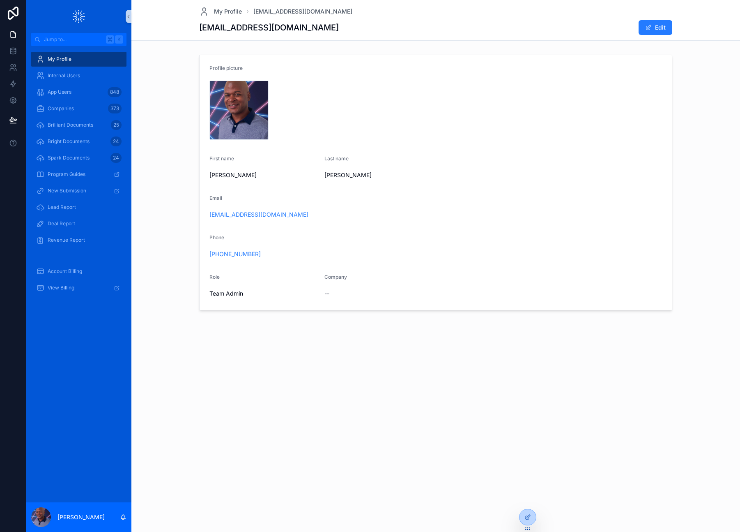
click at [222, 374] on div "My Profile mbarnett@loanspark.com mbarnett@loanspark.com Edit Profile picture I…" at bounding box center [435, 266] width 609 height 532
click at [62, 140] on span "Bright Documents" at bounding box center [69, 141] width 42 height 7
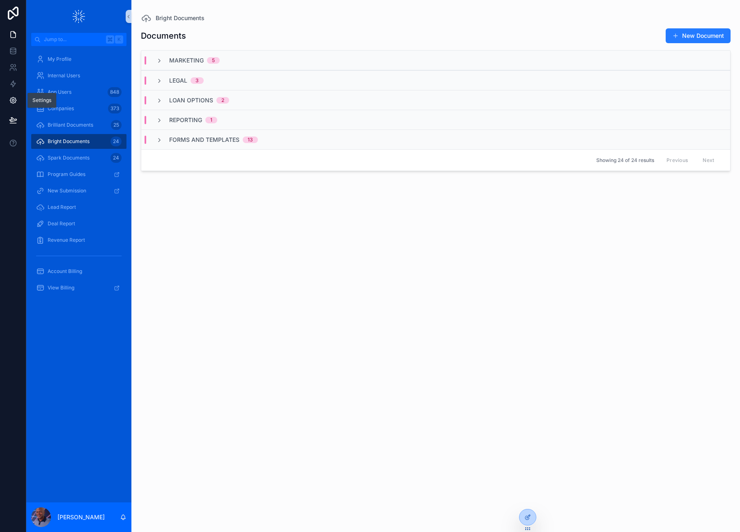
click at [12, 99] on icon at bounding box center [13, 100] width 8 height 8
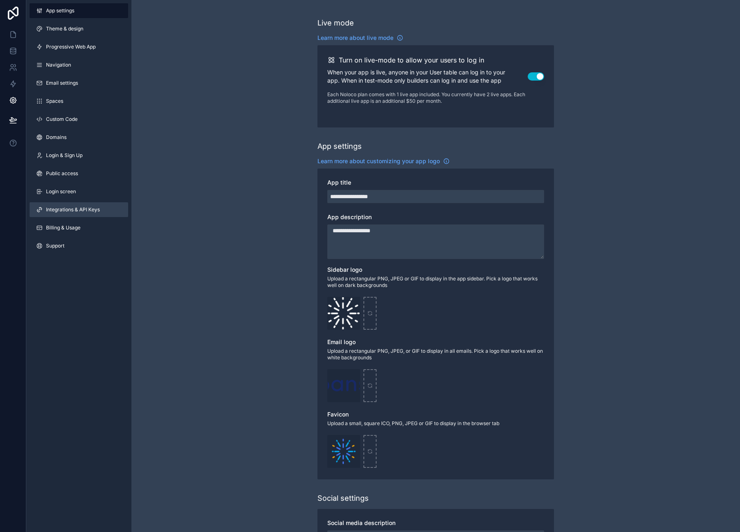
click at [66, 211] on span "Integrations & API Keys" at bounding box center [73, 209] width 54 height 7
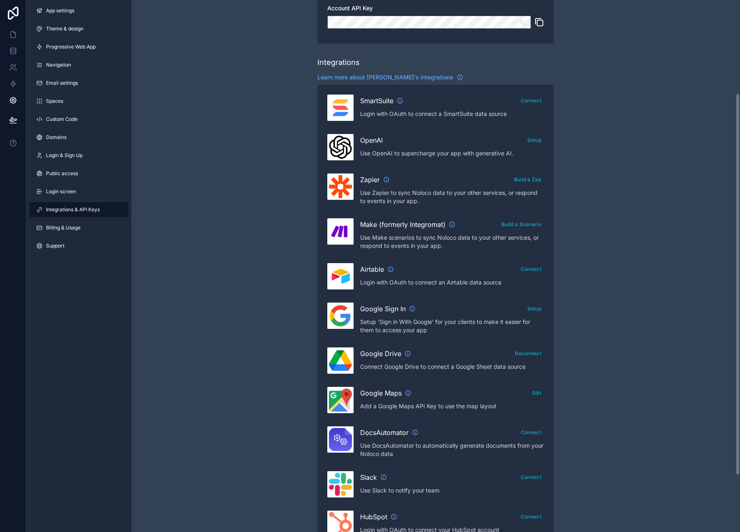
scroll to position [130, 0]
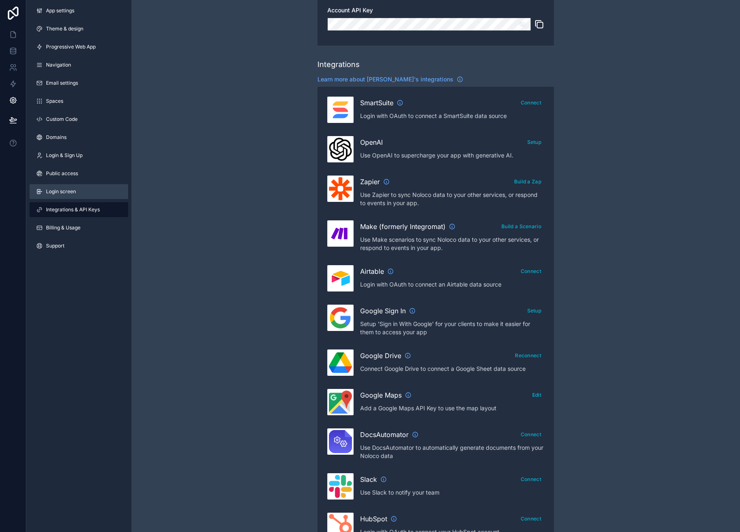
click at [57, 192] on span "Login screen" at bounding box center [61, 191] width 30 height 7
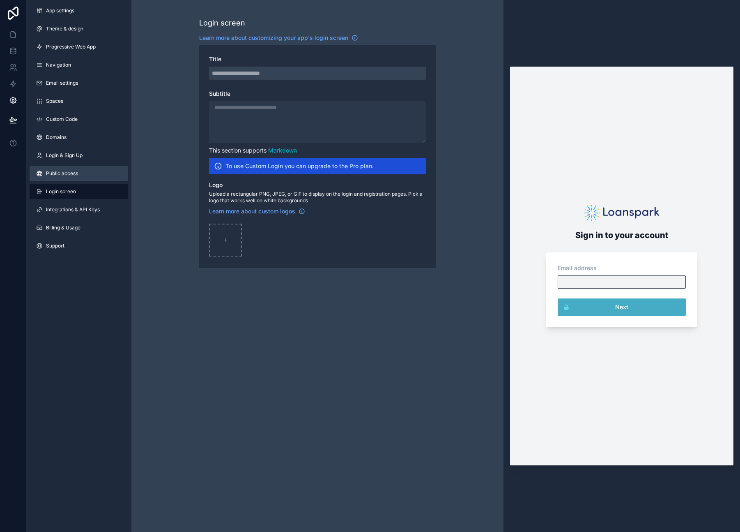
click at [69, 174] on span "Public access" at bounding box center [62, 173] width 32 height 7
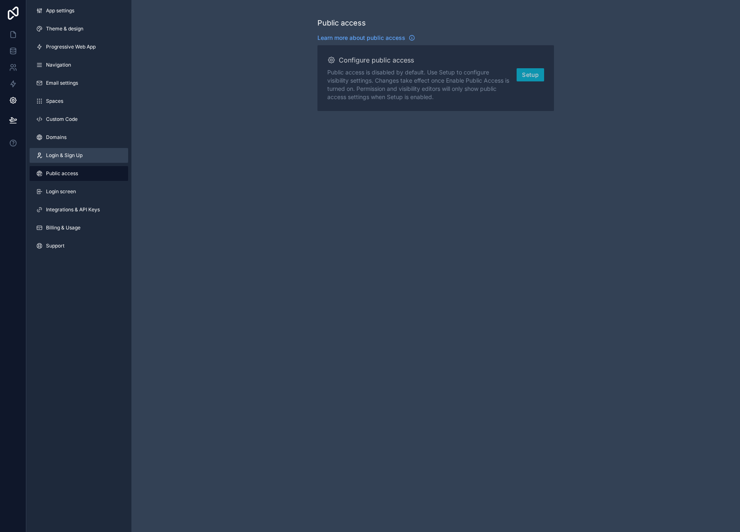
click at [68, 153] on span "Login & Sign Up" at bounding box center [64, 155] width 37 height 7
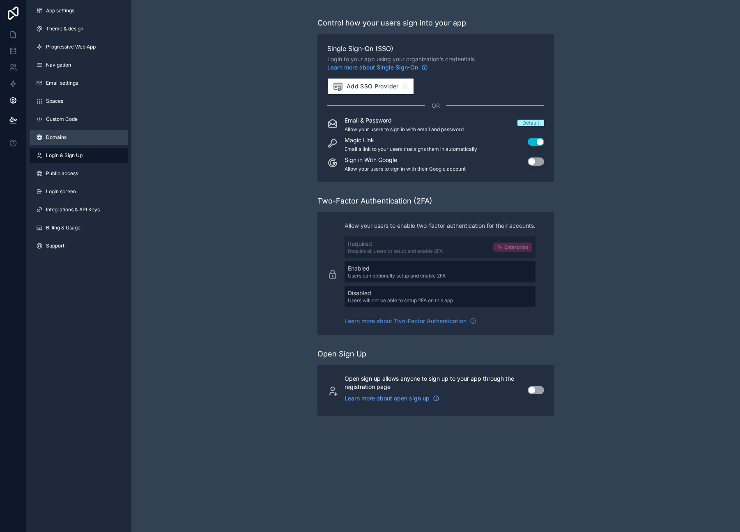
click at [61, 136] on span "Domains" at bounding box center [56, 137] width 21 height 7
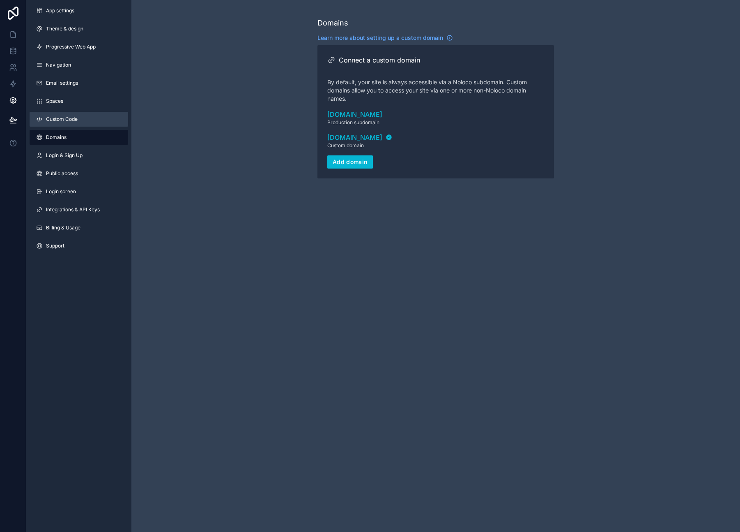
click at [60, 119] on span "Custom Code" at bounding box center [62, 119] width 32 height 7
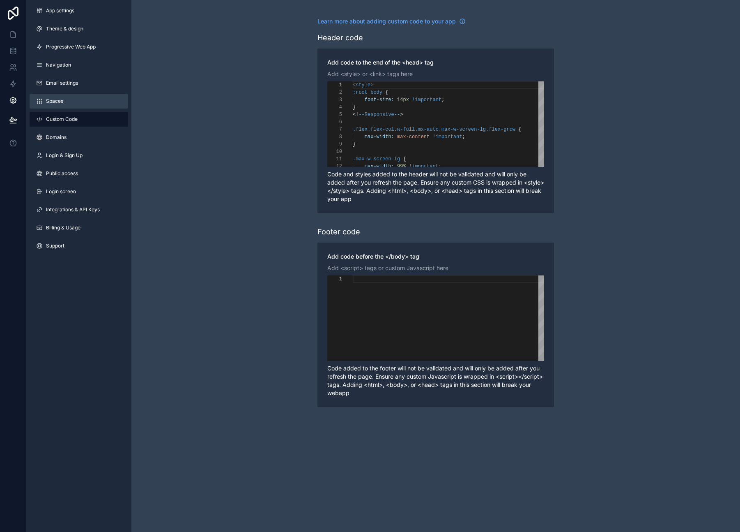
scroll to position [74, 0]
click at [58, 102] on span "Spaces" at bounding box center [54, 101] width 17 height 7
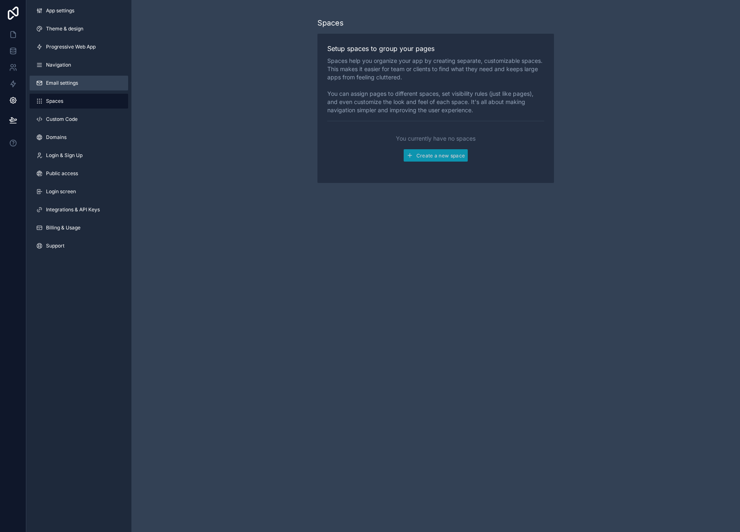
click at [57, 87] on link "Email settings" at bounding box center [79, 83] width 99 height 15
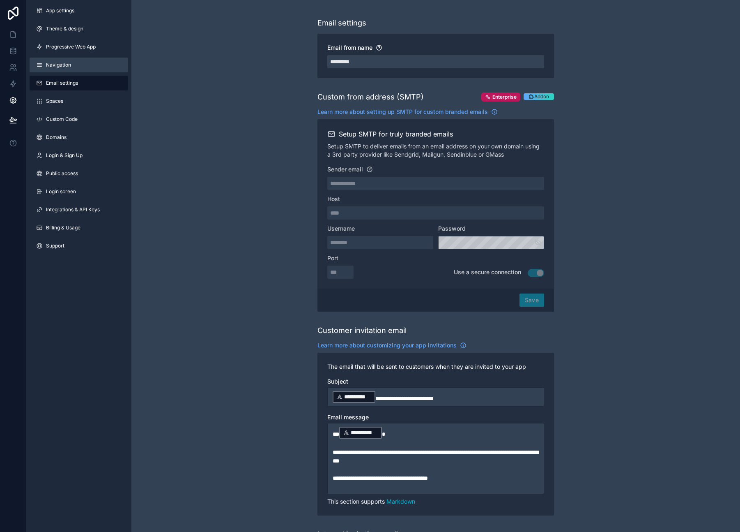
click at [57, 67] on span "Navigation" at bounding box center [58, 65] width 25 height 7
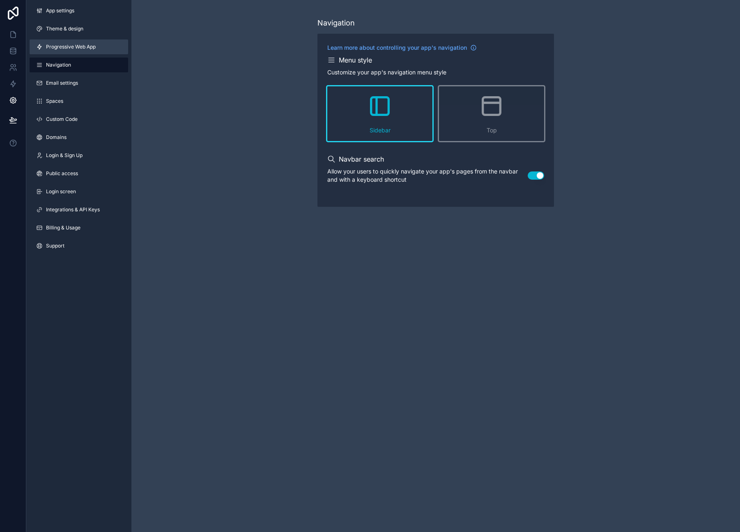
click at [57, 48] on span "Progressive Web App" at bounding box center [71, 47] width 50 height 7
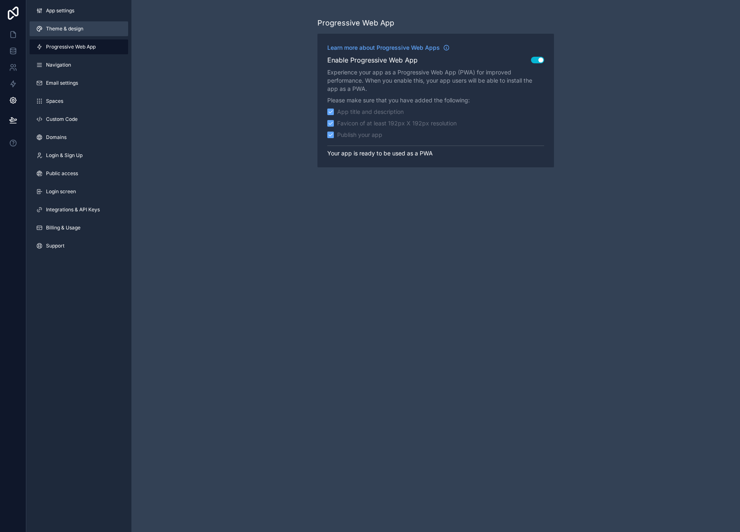
click at [55, 23] on link "Theme & design" at bounding box center [79, 28] width 99 height 15
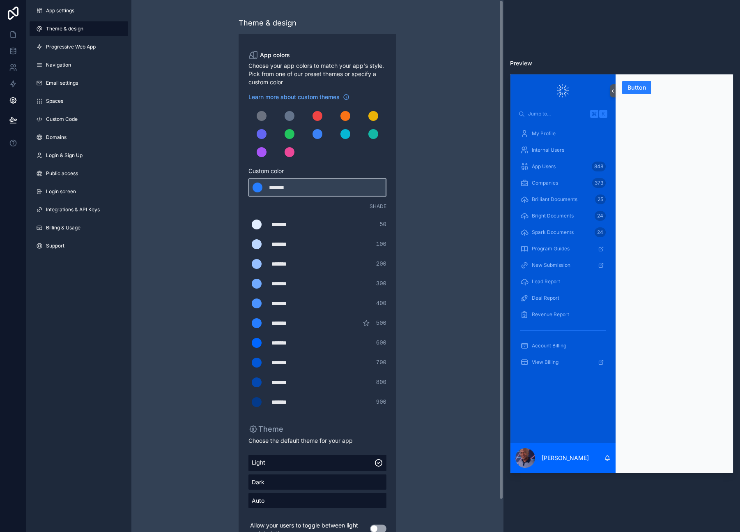
scroll to position [35, 0]
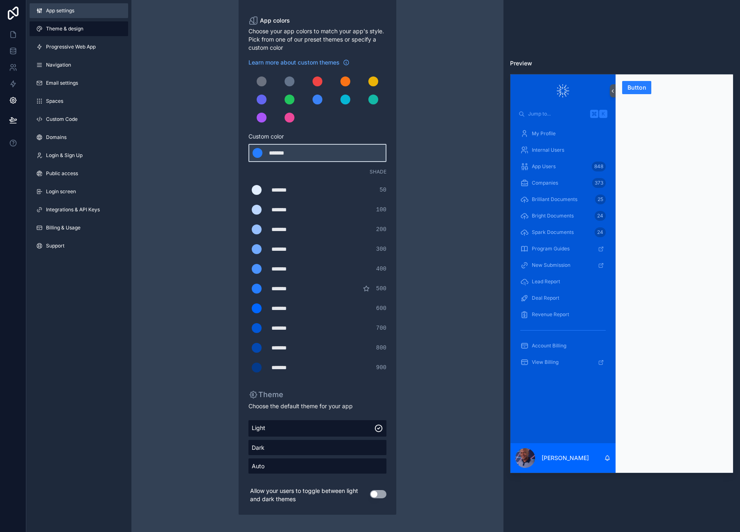
click at [59, 12] on span "App settings" at bounding box center [60, 10] width 28 height 7
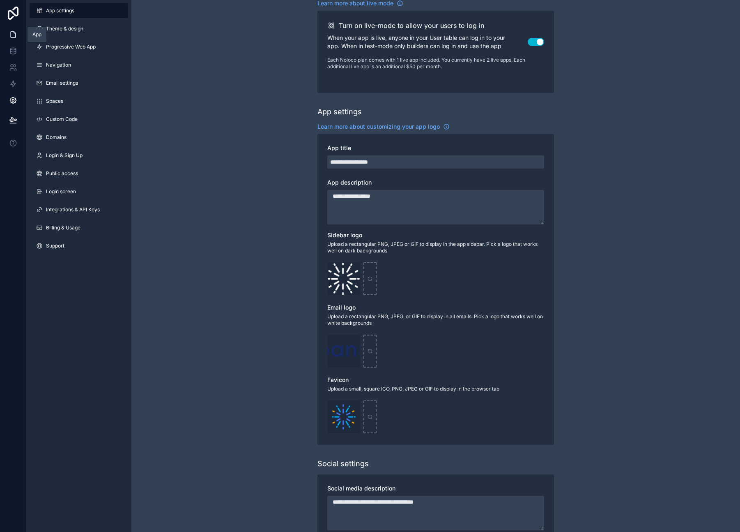
click at [14, 32] on icon at bounding box center [13, 35] width 5 height 6
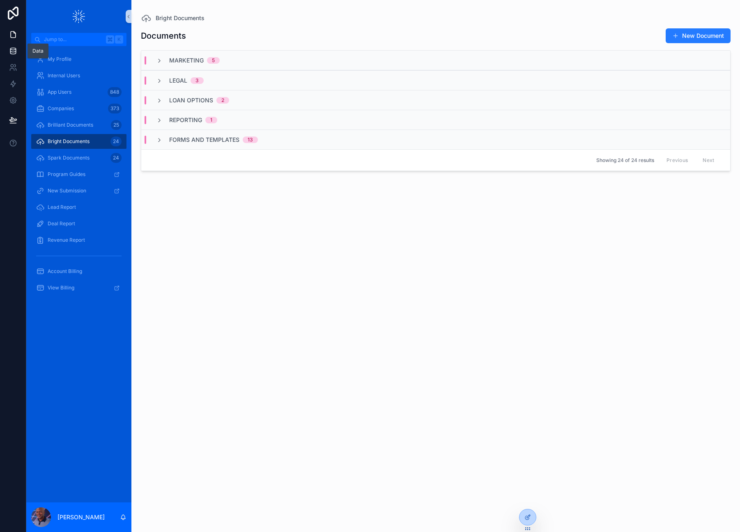
click at [14, 47] on icon at bounding box center [13, 51] width 8 height 8
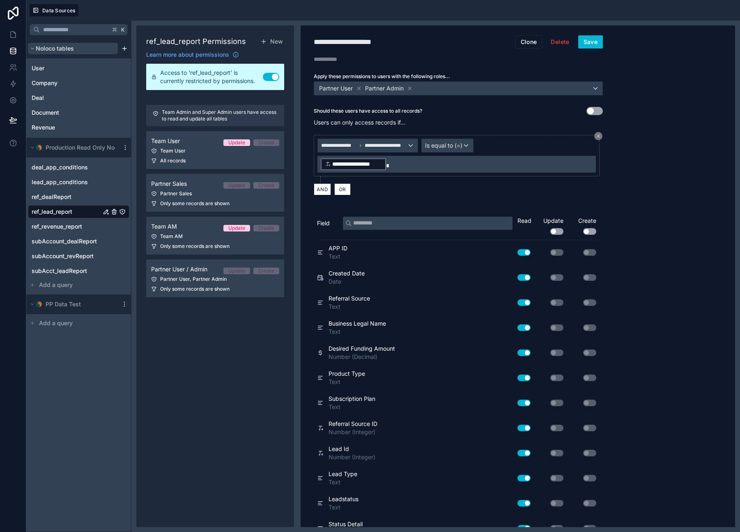
click at [30, 48] on icon "scrollable content" at bounding box center [32, 48] width 5 height 5
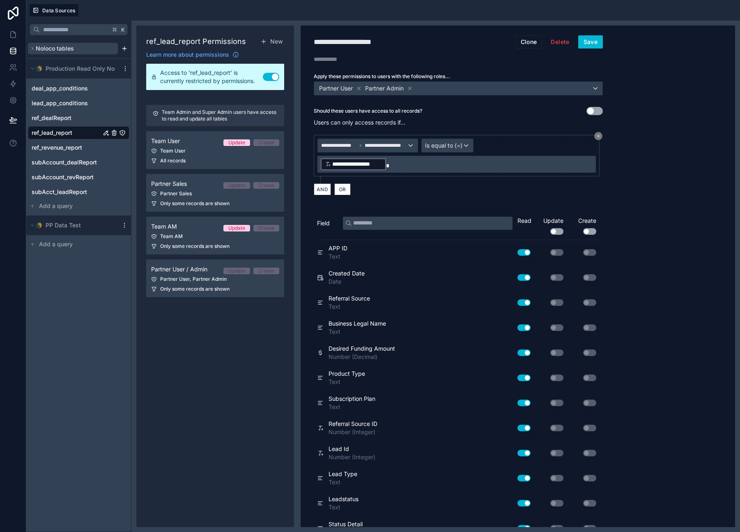
click at [32, 48] on icon "scrollable content" at bounding box center [32, 48] width 1 height 2
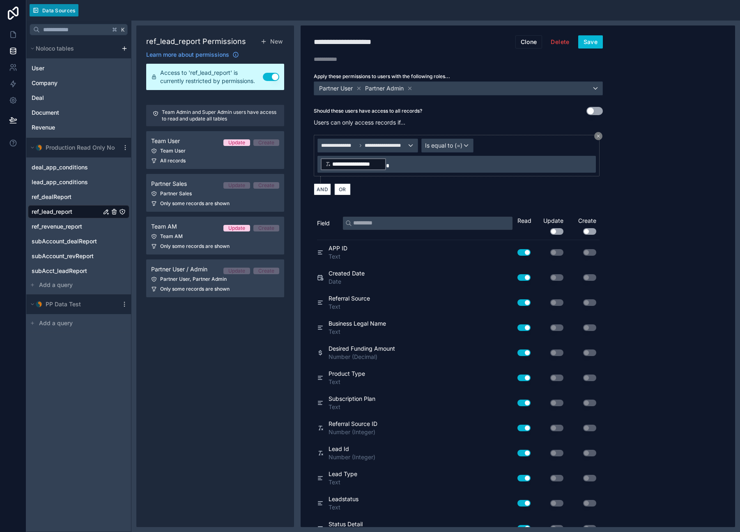
click at [60, 9] on span "Data Sources" at bounding box center [58, 10] width 33 height 6
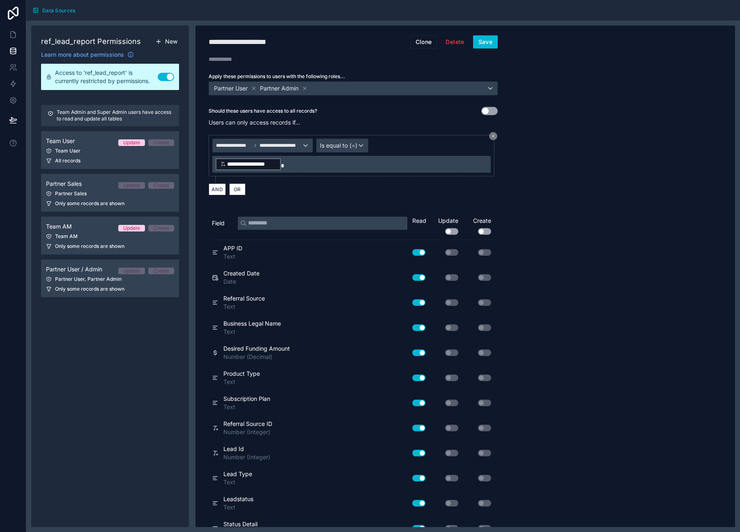
click at [171, 40] on span "New" at bounding box center [171, 41] width 12 height 9
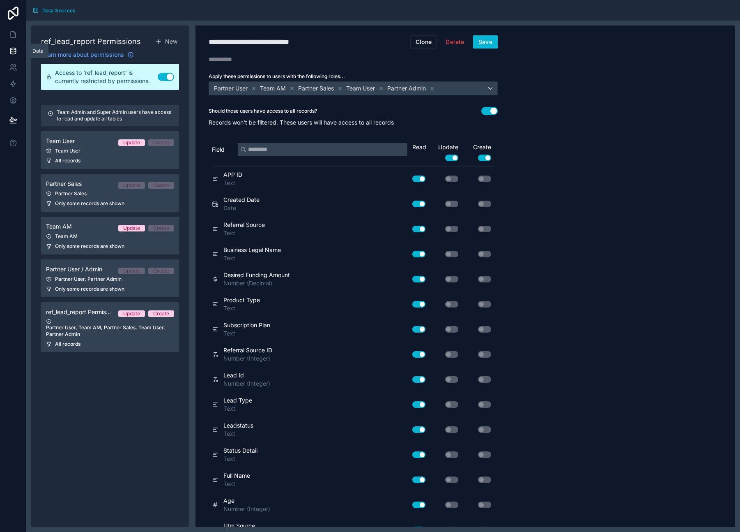
click at [14, 50] on icon at bounding box center [13, 51] width 8 height 8
click at [13, 49] on icon at bounding box center [13, 51] width 8 height 8
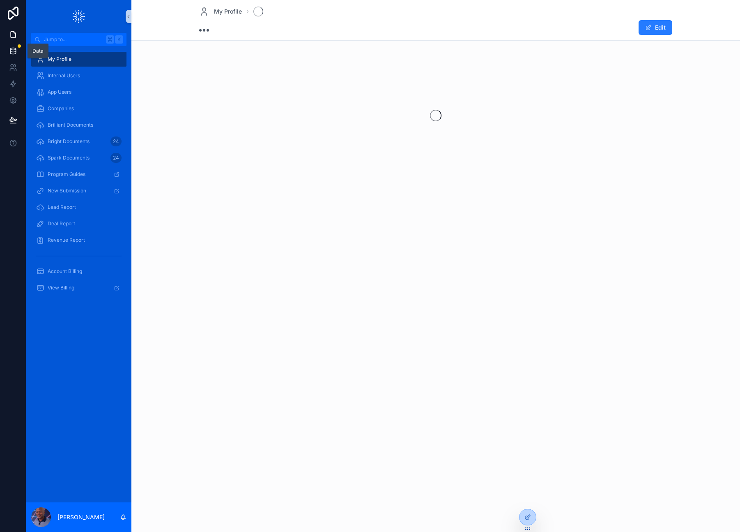
click at [14, 50] on icon at bounding box center [13, 51] width 8 height 8
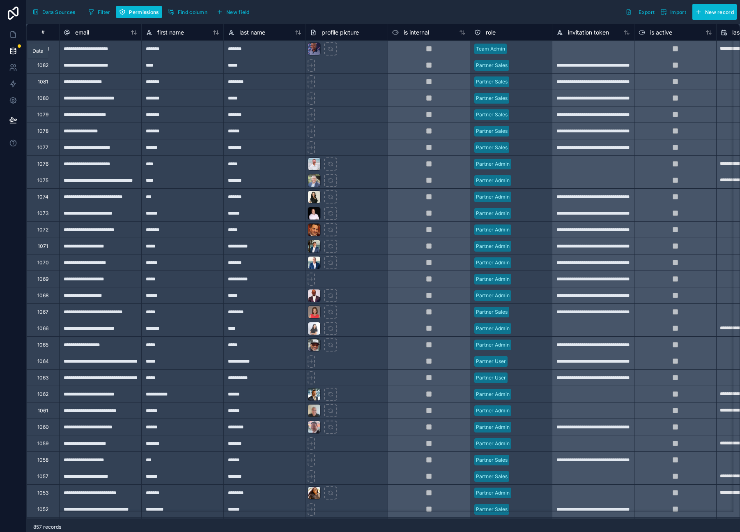
click at [10, 49] on icon at bounding box center [12, 50] width 5 height 3
click at [142, 13] on span "Permissions" at bounding box center [144, 12] width 30 height 6
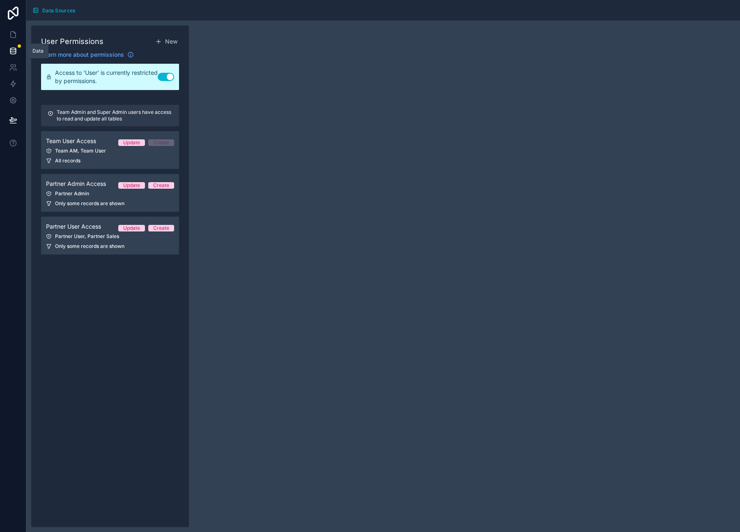
click at [16, 50] on icon at bounding box center [12, 50] width 5 height 3
click at [17, 34] on link at bounding box center [13, 34] width 26 height 16
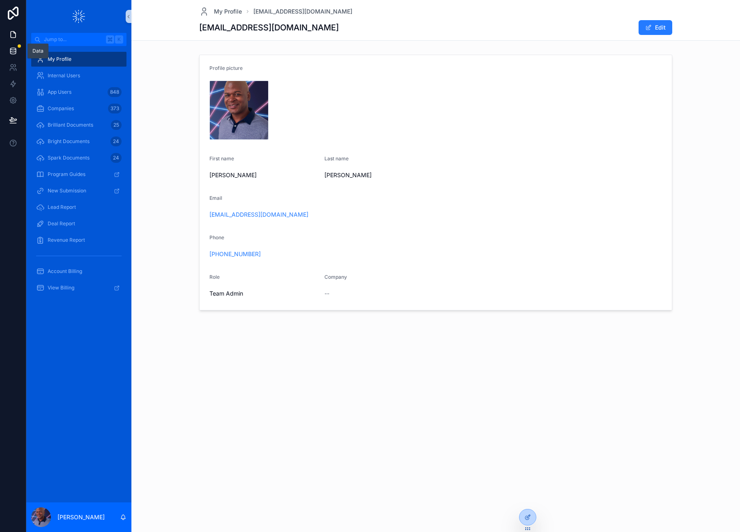
click at [12, 51] on icon at bounding box center [13, 51] width 8 height 8
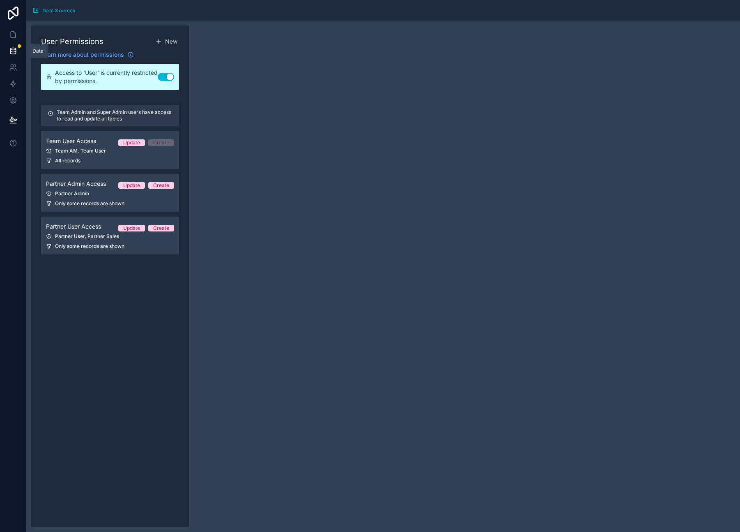
click at [11, 51] on icon at bounding box center [13, 51] width 8 height 8
click at [61, 9] on span "Data Sources" at bounding box center [58, 10] width 33 height 6
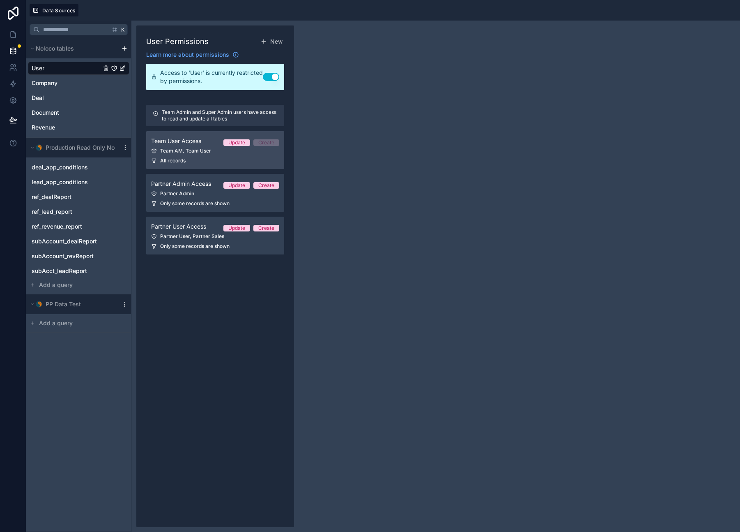
click at [205, 143] on div "Team User Access Update Create" at bounding box center [215, 141] width 128 height 10
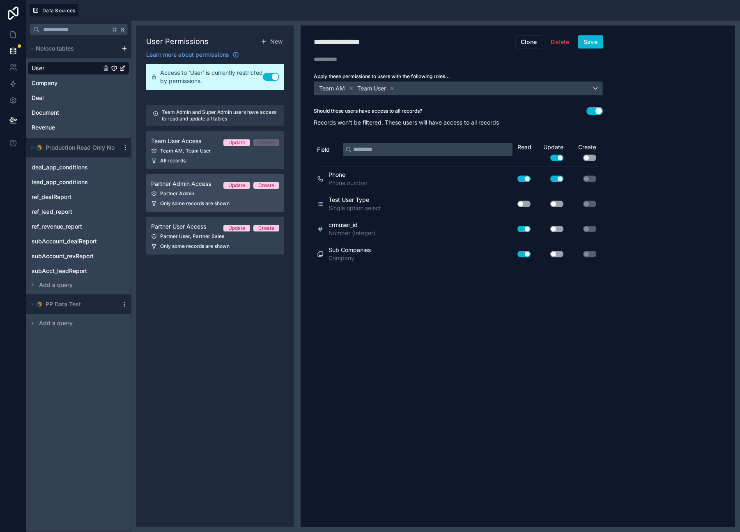
click at [208, 199] on link "Partner Admin Access Update Create Partner Admin Only some records are shown" at bounding box center [215, 193] width 138 height 38
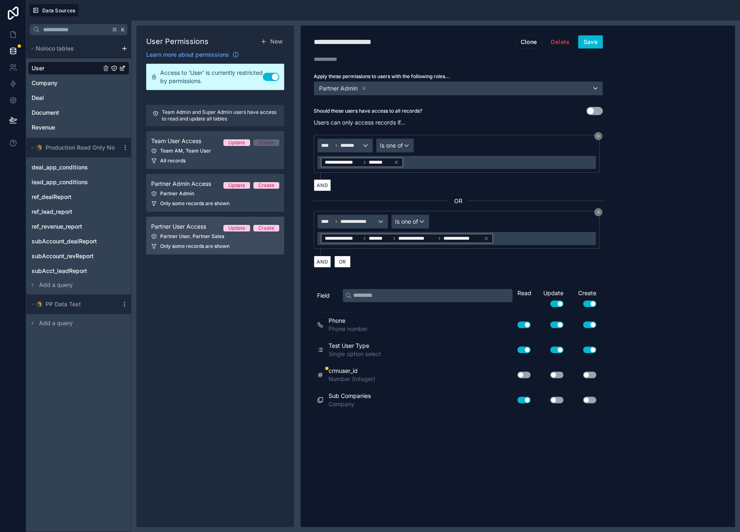
click at [207, 237] on div "Partner User, Partner Sales" at bounding box center [215, 236] width 128 height 7
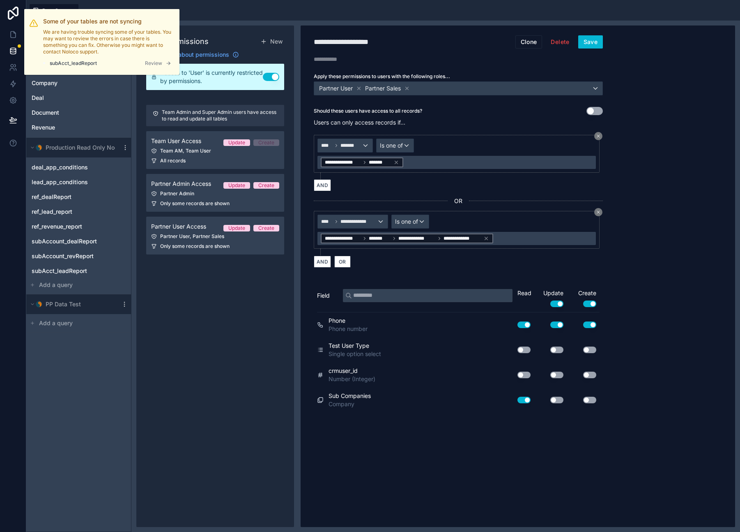
click at [152, 62] on span "Review" at bounding box center [153, 63] width 17 height 7
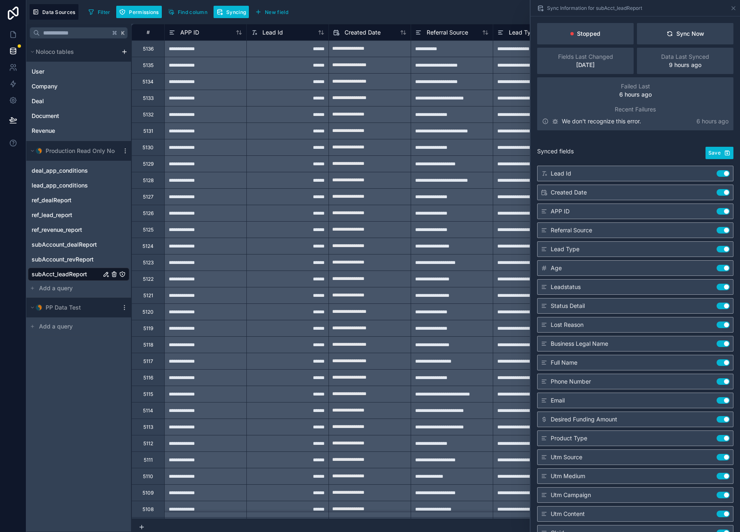
click at [104, 274] on icon "subAcct_leadReport" at bounding box center [106, 274] width 4 height 4
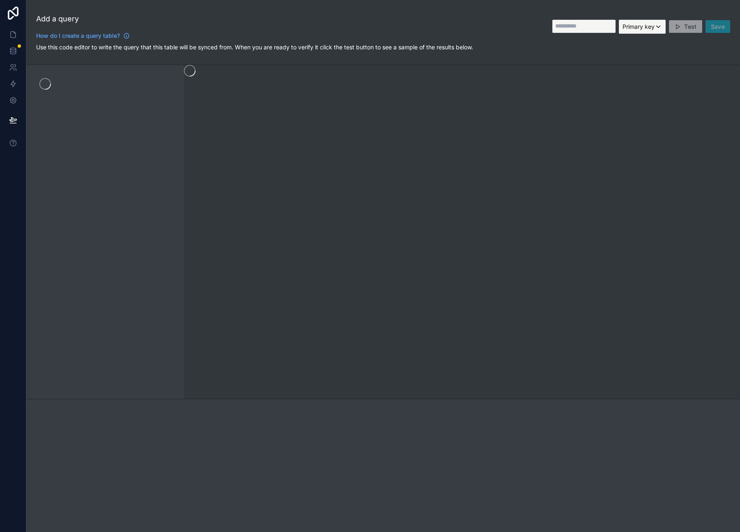
type input "**********"
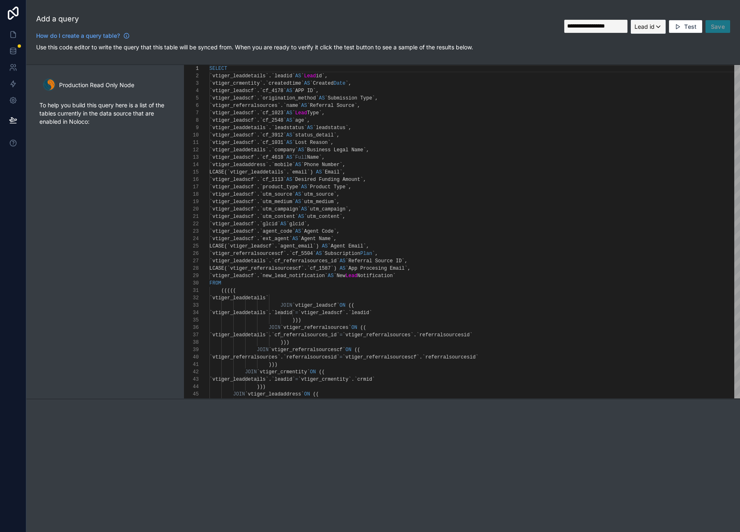
scroll to position [74, 0]
click at [280, 224] on div "1 2 3 4 5 6 7 8 9 10 11 12 13 14 15 16 17 18 19 20 21 22 23 24 25 26 27 28 29 3…" at bounding box center [462, 231] width 556 height 333
click at [307, 223] on span "`glcid`" at bounding box center [296, 224] width 21 height 6
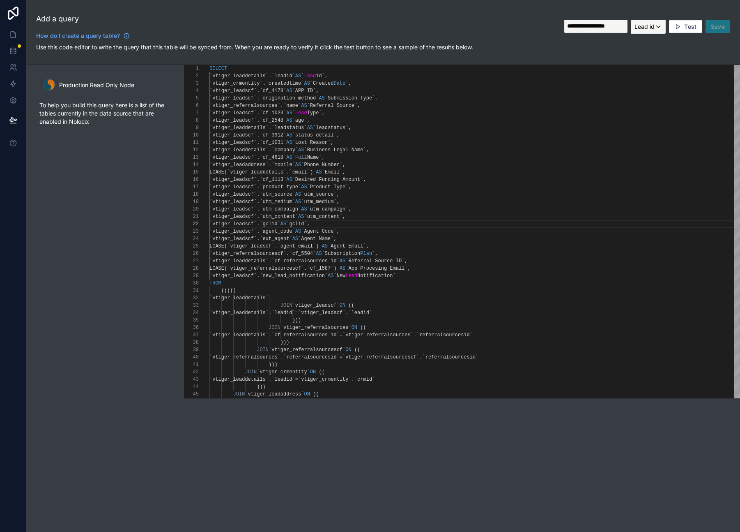
type textarea "**********"
click at [656, 23] on div "Lead id" at bounding box center [649, 26] width 34 height 13
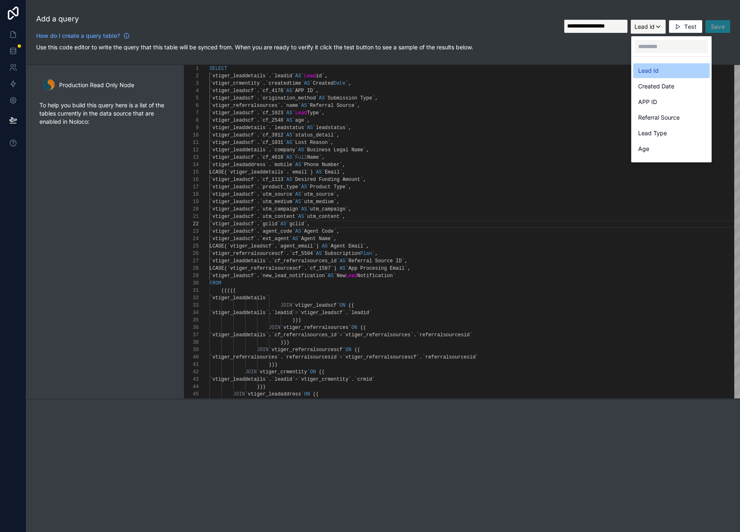
click at [657, 66] on span "Lead Id" at bounding box center [649, 71] width 21 height 10
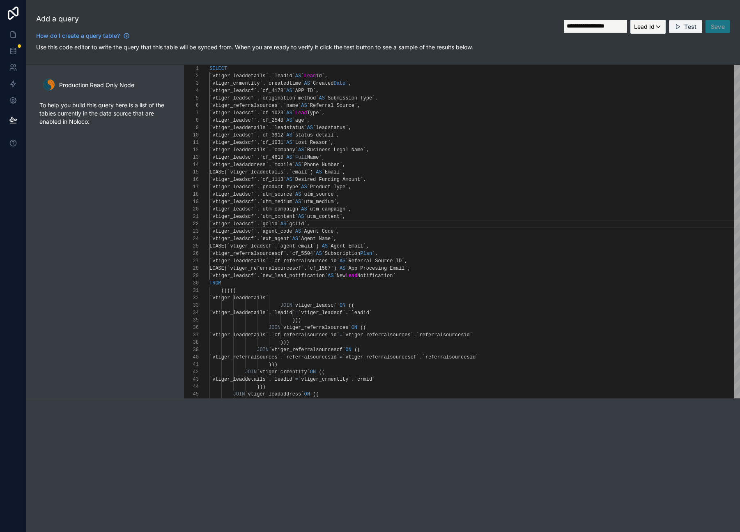
click at [692, 25] on span "Test" at bounding box center [691, 26] width 12 height 7
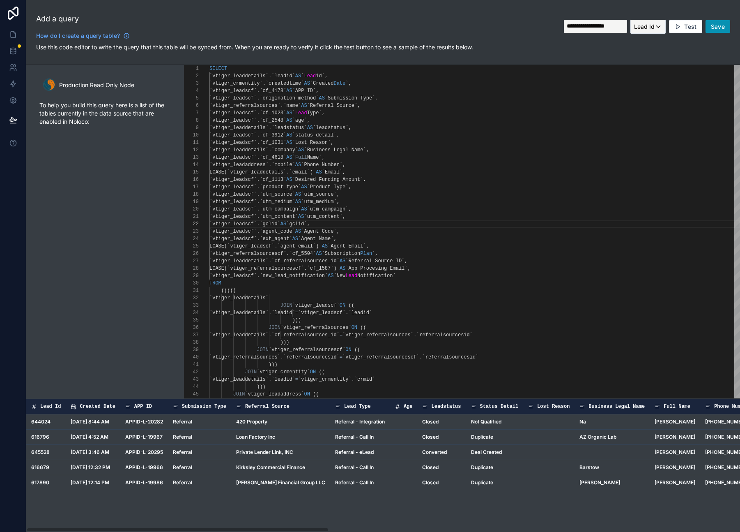
click at [719, 26] on span "Save" at bounding box center [718, 26] width 14 height 7
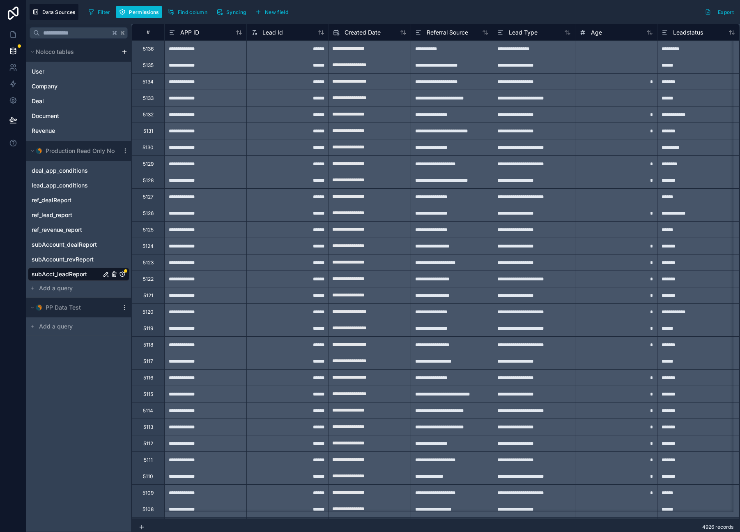
click at [124, 274] on icon "subAcct_leadReport" at bounding box center [122, 274] width 7 height 7
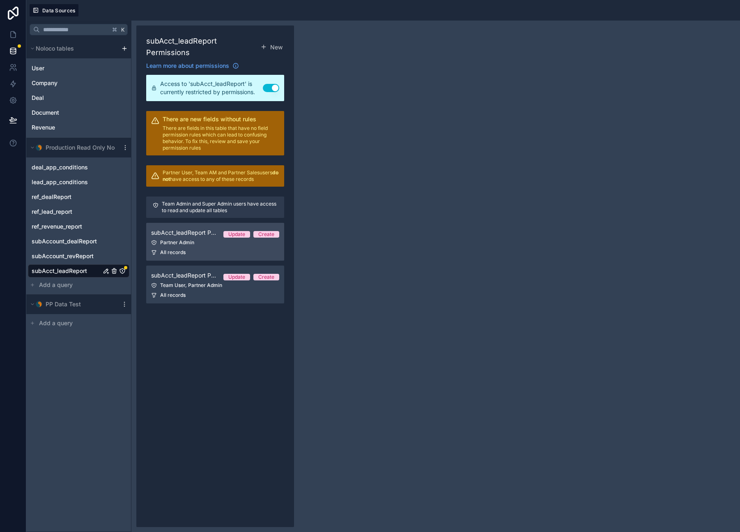
click at [188, 236] on span "subAcct_leadReport Permission 1" at bounding box center [184, 232] width 66 height 8
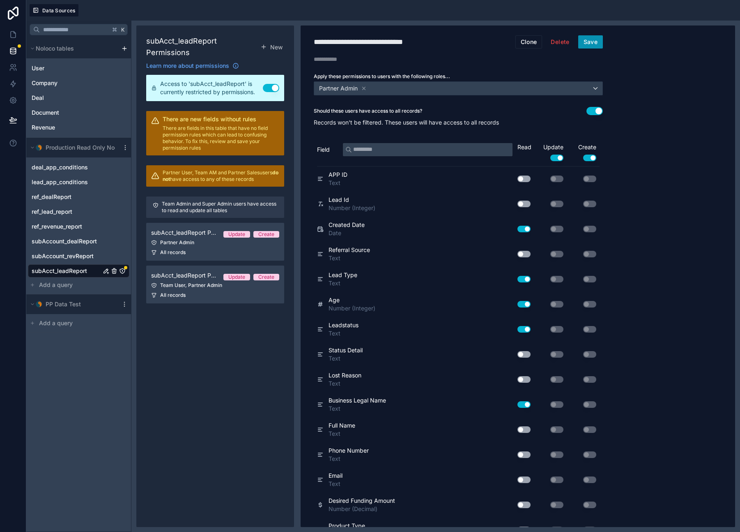
click at [590, 44] on button "Save" at bounding box center [591, 41] width 25 height 13
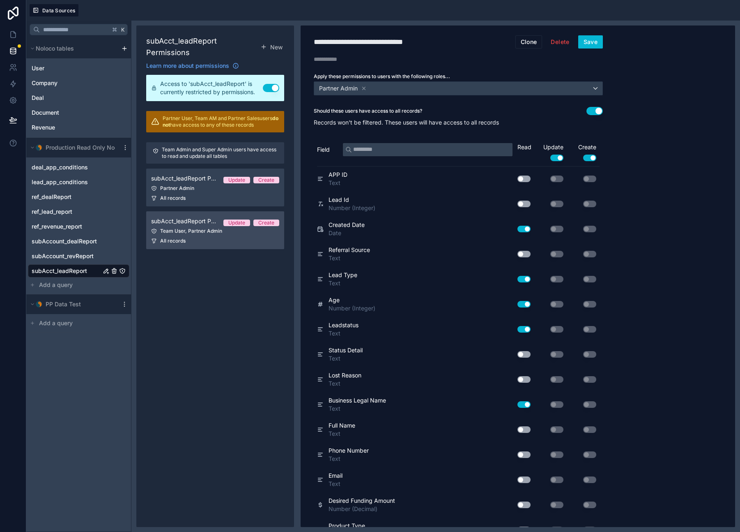
click at [202, 240] on div "All records" at bounding box center [215, 240] width 128 height 7
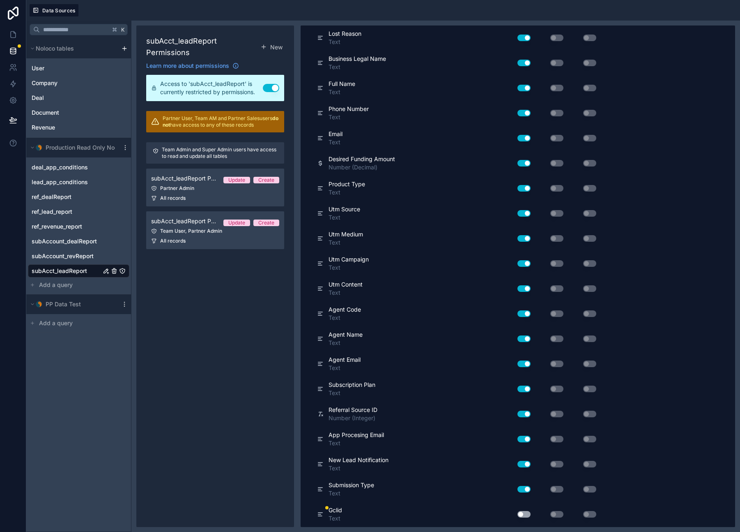
scroll to position [335, 0]
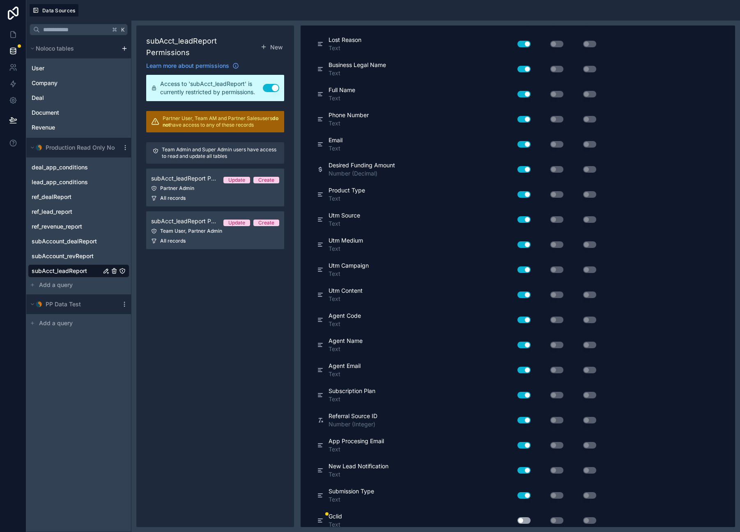
click at [526, 521] on button "Use setting" at bounding box center [524, 520] width 13 height 7
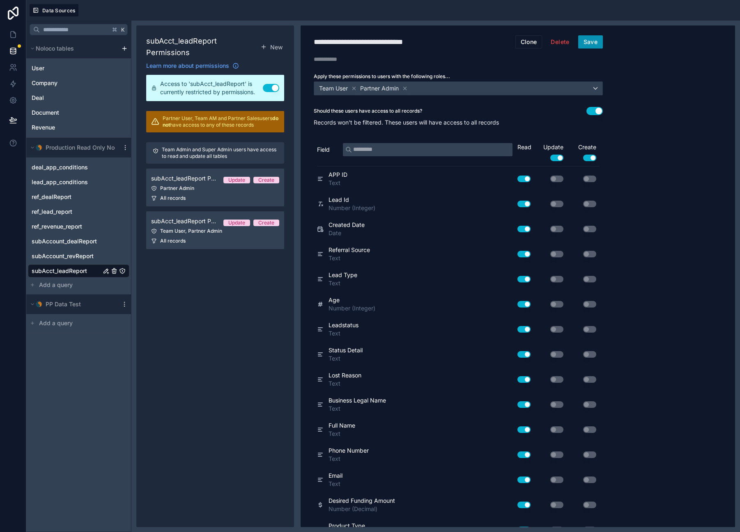
click at [590, 39] on button "Save" at bounding box center [591, 41] width 25 height 13
click at [64, 8] on span "Data Sources" at bounding box center [58, 10] width 33 height 6
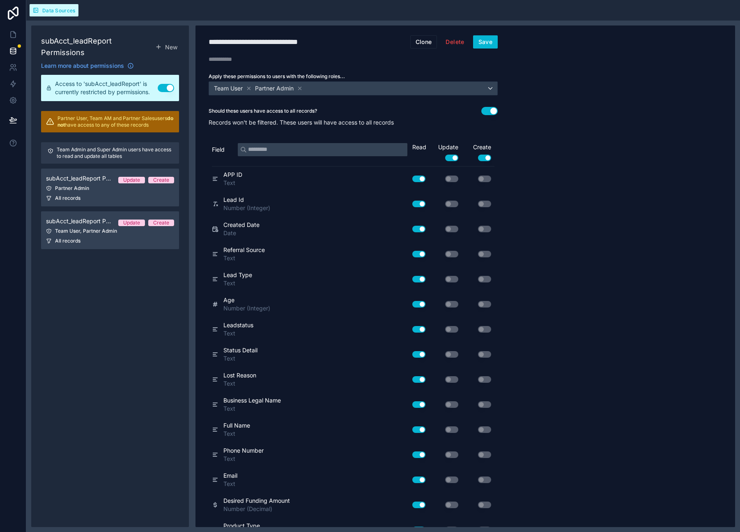
click at [64, 8] on span "Data Sources" at bounding box center [58, 10] width 33 height 6
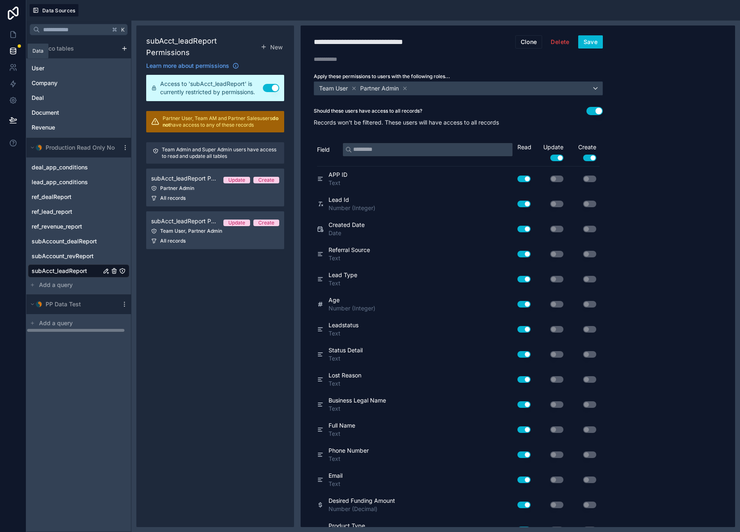
click at [14, 51] on icon at bounding box center [13, 51] width 8 height 8
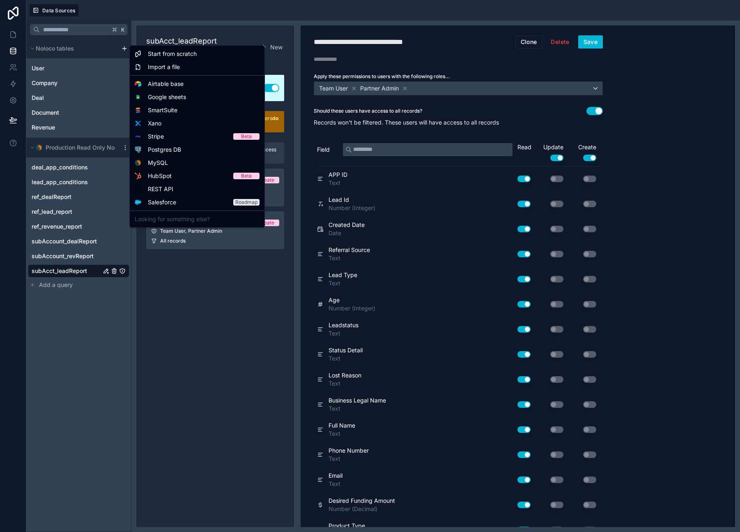
click at [123, 50] on html "**********" at bounding box center [370, 266] width 740 height 532
click at [209, 354] on html "**********" at bounding box center [370, 266] width 740 height 532
